Goal: Task Accomplishment & Management: Use online tool/utility

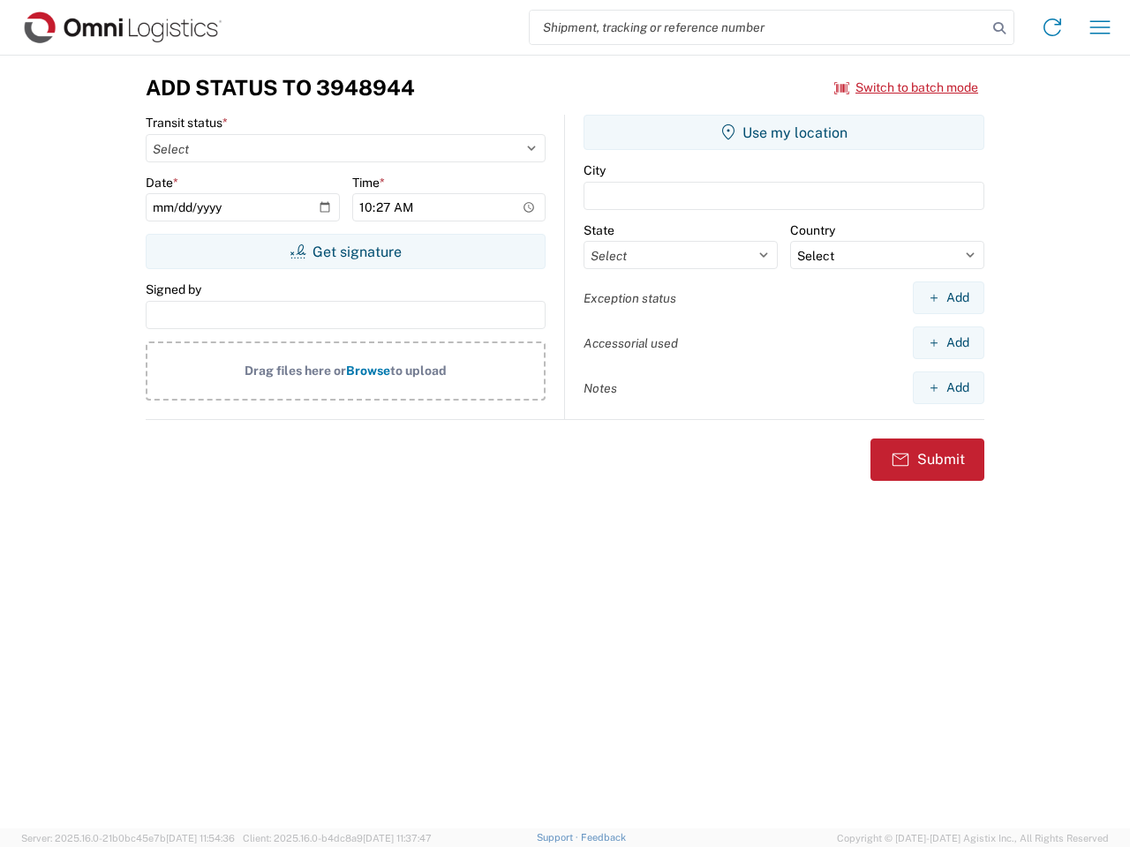
click at [758, 27] on input "search" at bounding box center [757, 28] width 457 height 34
click at [999, 28] on icon at bounding box center [999, 28] width 25 height 25
click at [1052, 27] on icon at bounding box center [1052, 27] width 28 height 28
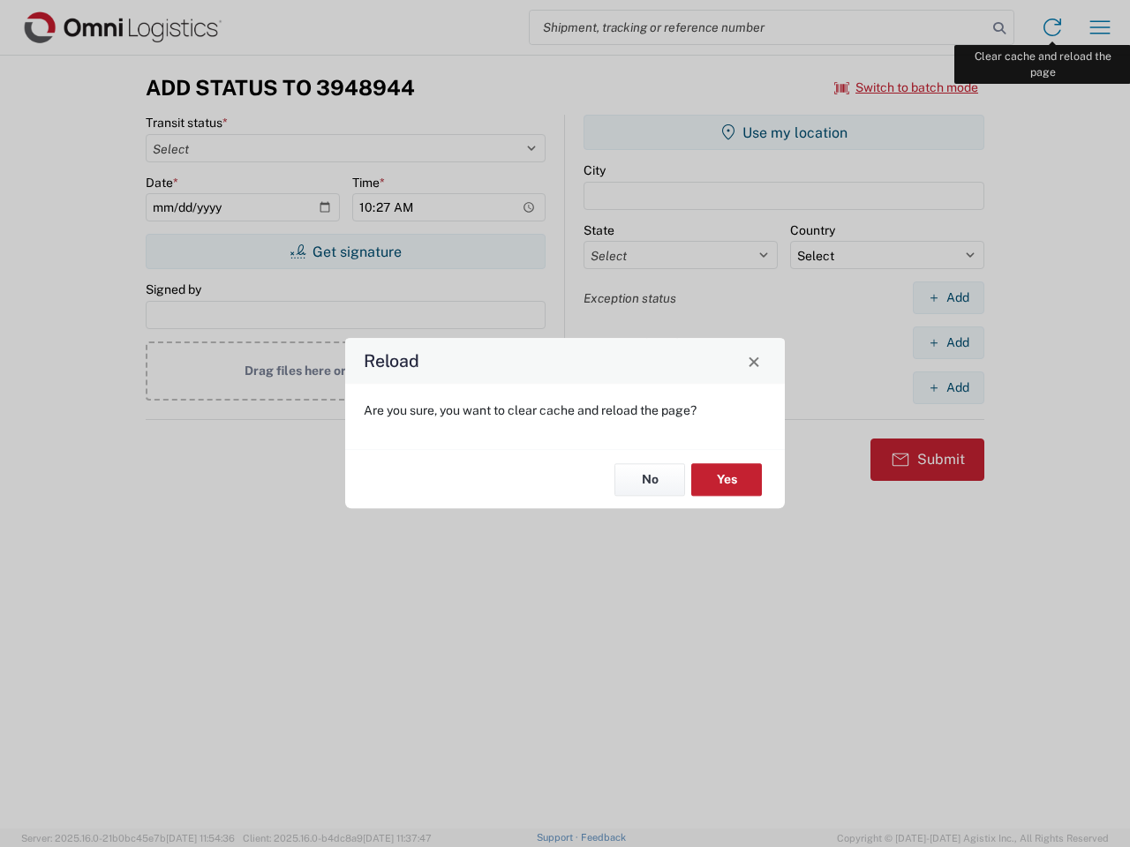
click at [1100, 27] on div "Reload Are you sure, you want to clear cache and reload the page? No Yes" at bounding box center [565, 423] width 1130 height 847
click at [906, 87] on div "Reload Are you sure, you want to clear cache and reload the page? No Yes" at bounding box center [565, 423] width 1130 height 847
click at [345, 252] on div "Reload Are you sure, you want to clear cache and reload the page? No Yes" at bounding box center [565, 423] width 1130 height 847
click at [784, 132] on div "Reload Are you sure, you want to clear cache and reload the page? No Yes" at bounding box center [565, 423] width 1130 height 847
click at [948, 297] on div "Reload Are you sure, you want to clear cache and reload the page? No Yes" at bounding box center [565, 423] width 1130 height 847
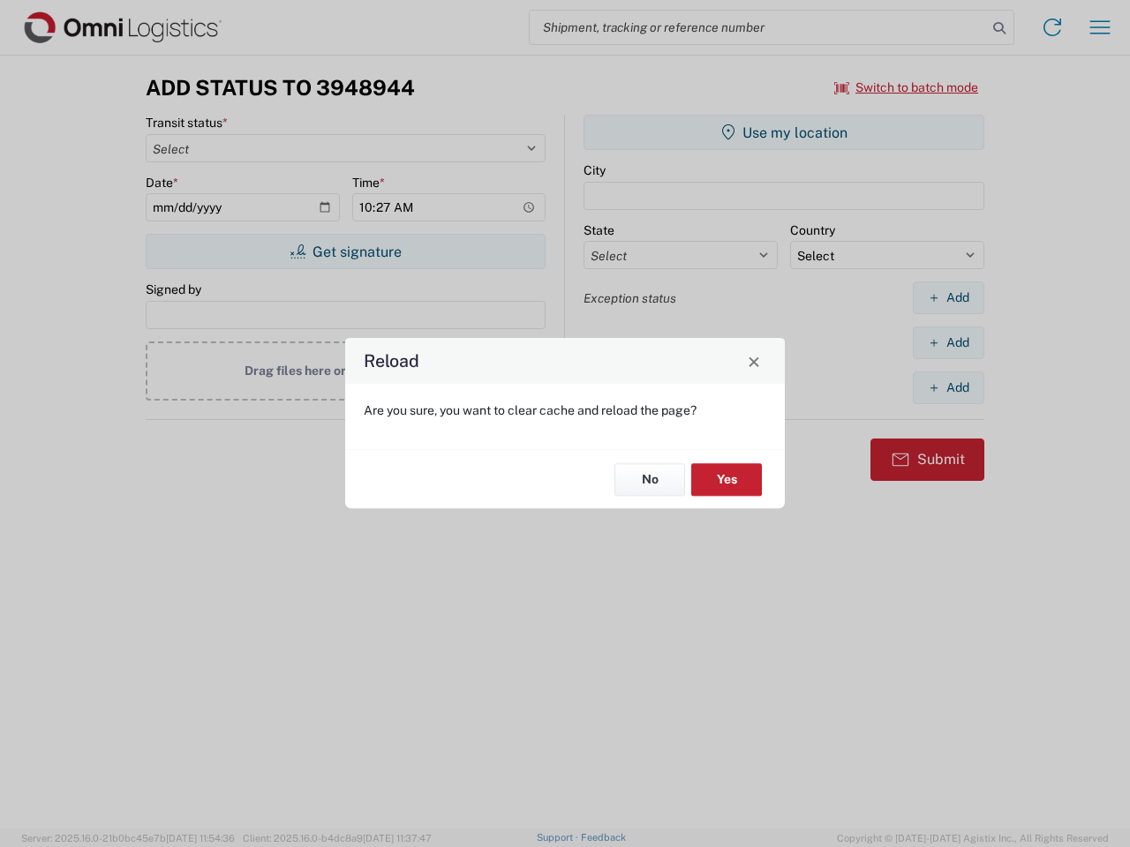
click at [948, 342] on div "Reload Are you sure, you want to clear cache and reload the page? No Yes" at bounding box center [565, 423] width 1130 height 847
click at [948, 387] on div "Reload Are you sure, you want to clear cache and reload the page? No Yes" at bounding box center [565, 423] width 1130 height 847
